Goal: Navigation & Orientation: Find specific page/section

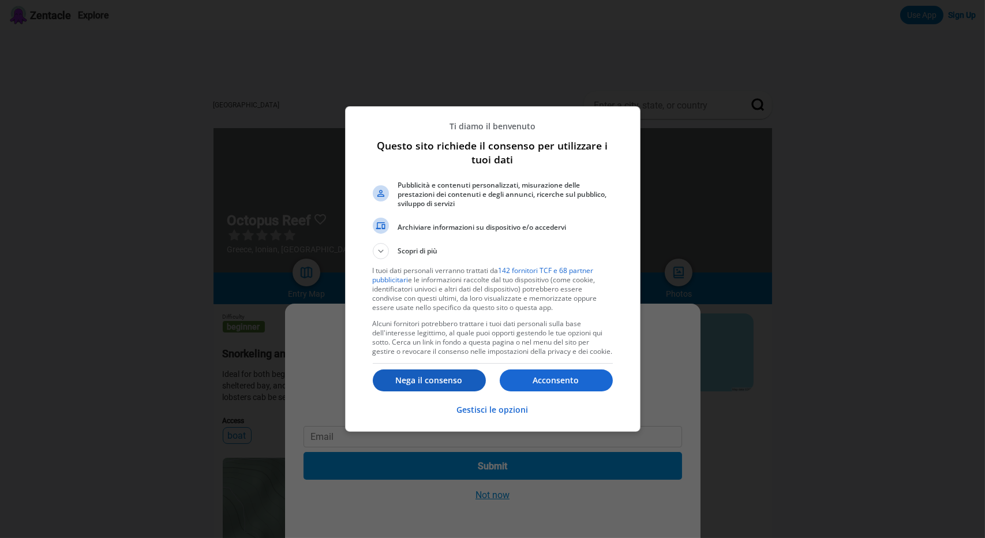
click at [472, 380] on p "Nega il consenso" at bounding box center [429, 381] width 113 height 12
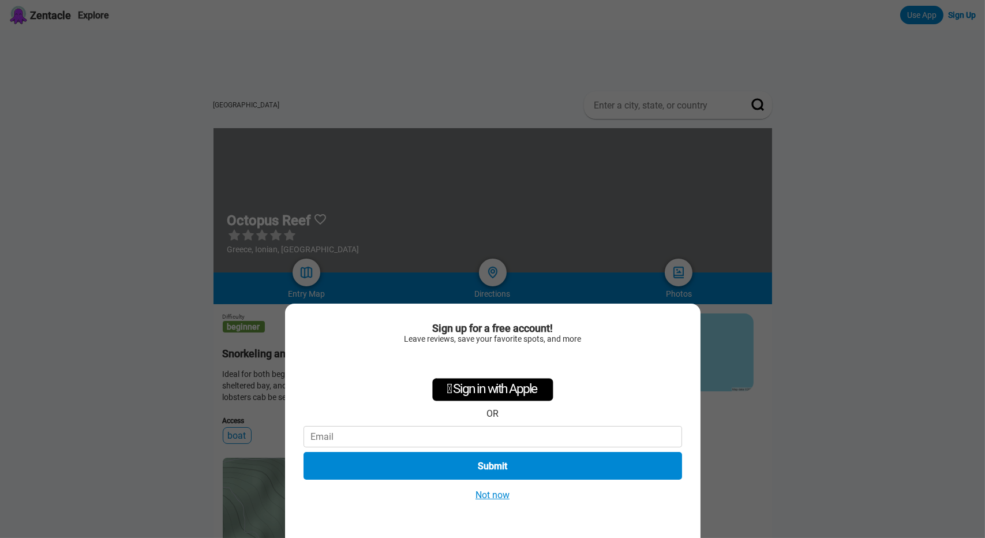
click at [810, 327] on div "Sign up for a free account! Leave reviews, save your favorite spots, and more …" at bounding box center [492, 269] width 985 height 538
click at [487, 490] on button "Not now" at bounding box center [492, 495] width 41 height 12
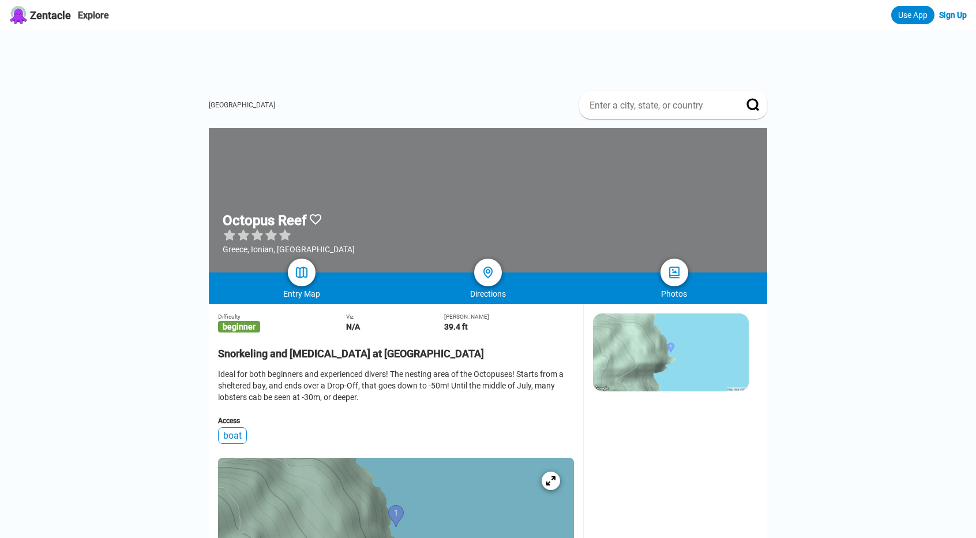
scroll to position [173, 0]
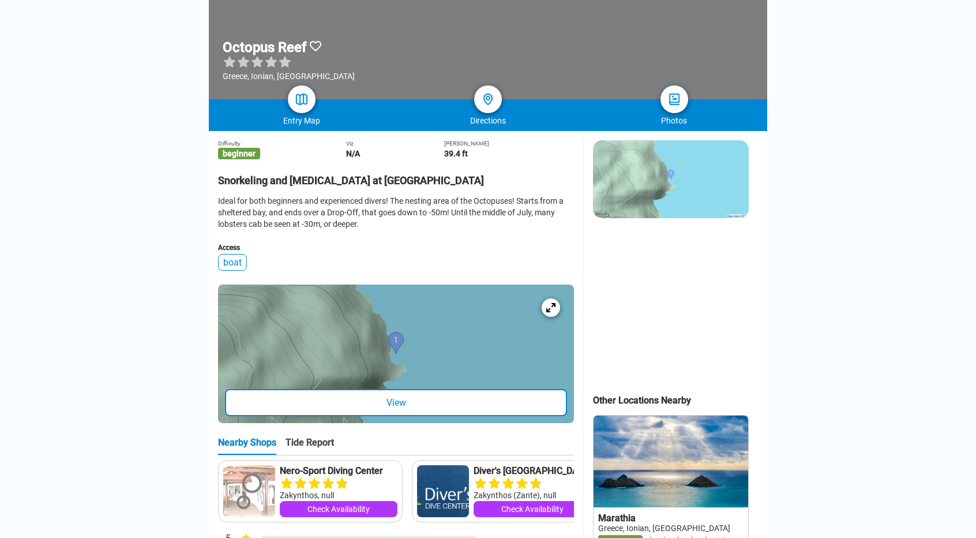
click at [404, 416] on div "View" at bounding box center [396, 402] width 342 height 27
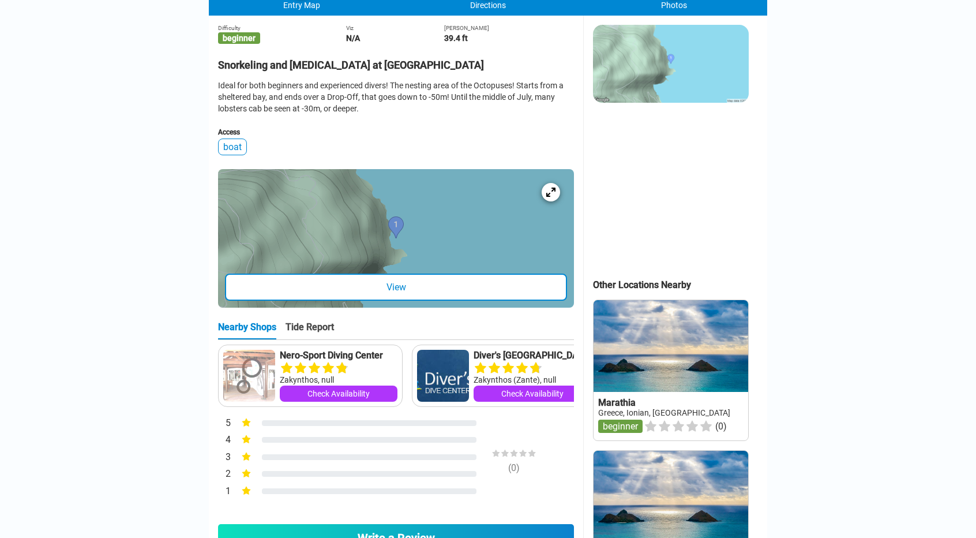
scroll to position [346, 0]
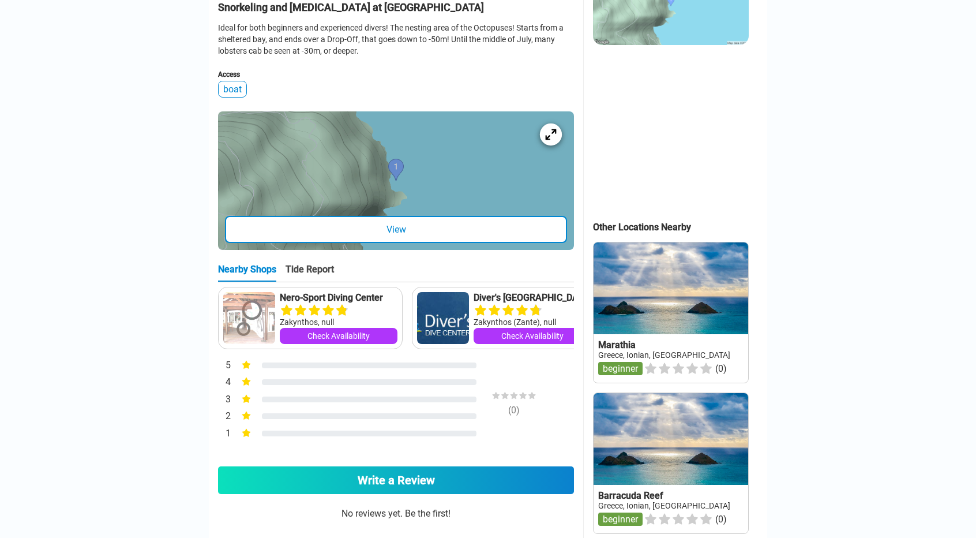
click at [550, 140] on icon at bounding box center [550, 134] width 11 height 11
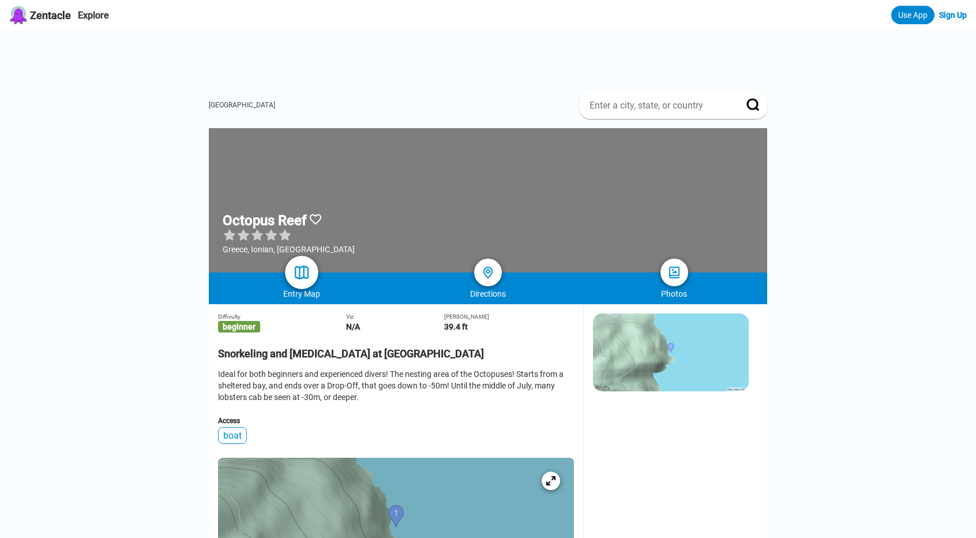
click at [305, 268] on img at bounding box center [302, 272] width 17 height 17
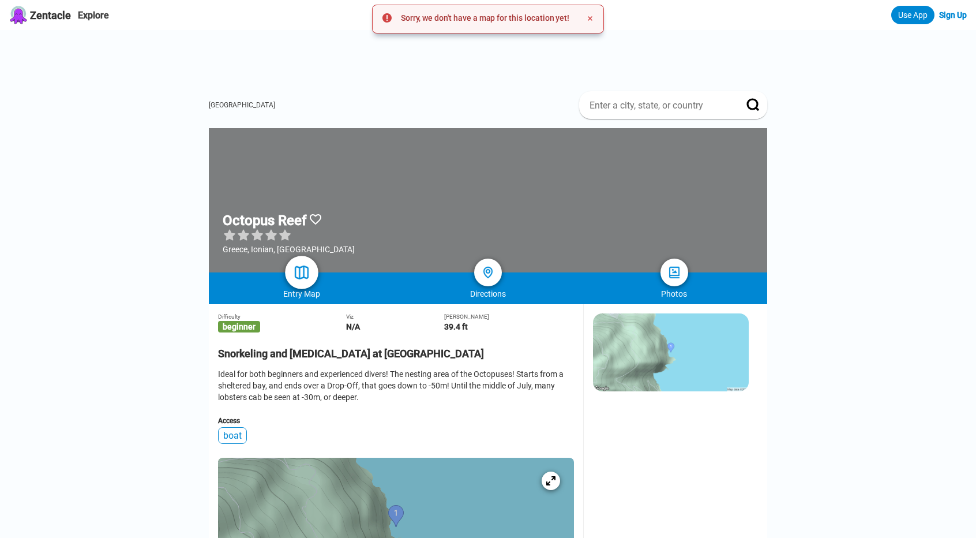
click at [304, 272] on img at bounding box center [302, 272] width 17 height 17
click at [669, 275] on img at bounding box center [674, 272] width 17 height 17
